Goal: Check status: Check status

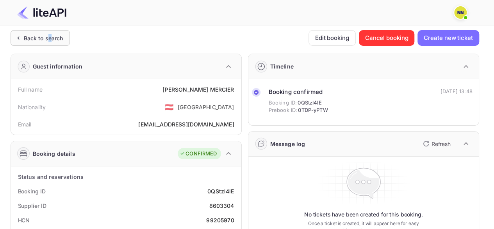
click at [51, 35] on div "Back to search" at bounding box center [40, 38] width 59 height 16
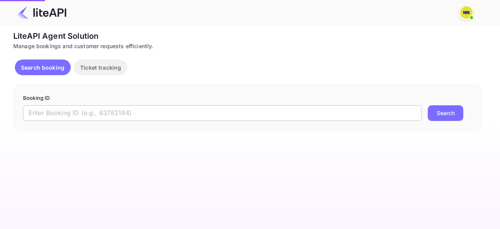
click at [66, 115] on input "text" at bounding box center [222, 113] width 399 height 16
paste input "8691667"
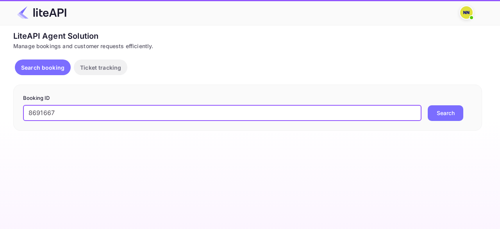
type input "8691667"
click at [428, 105] on button "Search" at bounding box center [446, 113] width 36 height 16
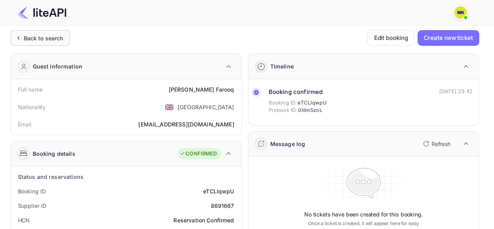
click at [50, 38] on div "Back to search" at bounding box center [43, 38] width 39 height 8
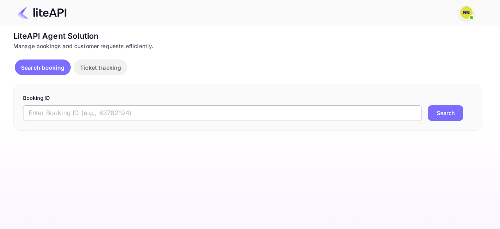
click at [51, 110] on input "text" at bounding box center [222, 113] width 399 height 16
paste input "8731391"
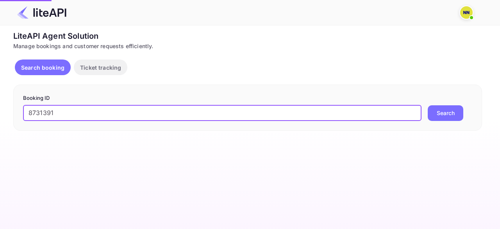
type input "8731391"
click at [428, 105] on button "Search" at bounding box center [446, 113] width 36 height 16
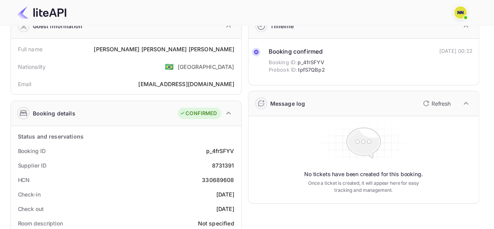
scroll to position [78, 0]
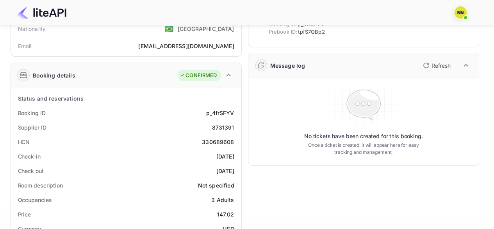
click at [222, 140] on div "330689608" at bounding box center [218, 142] width 32 height 8
copy div "330689608"
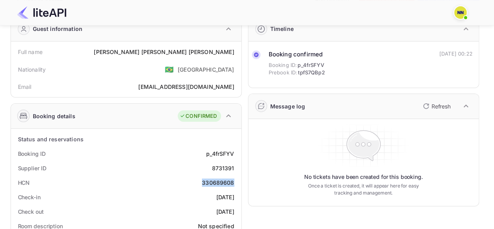
scroll to position [0, 0]
